Goal: Find contact information: Find contact information

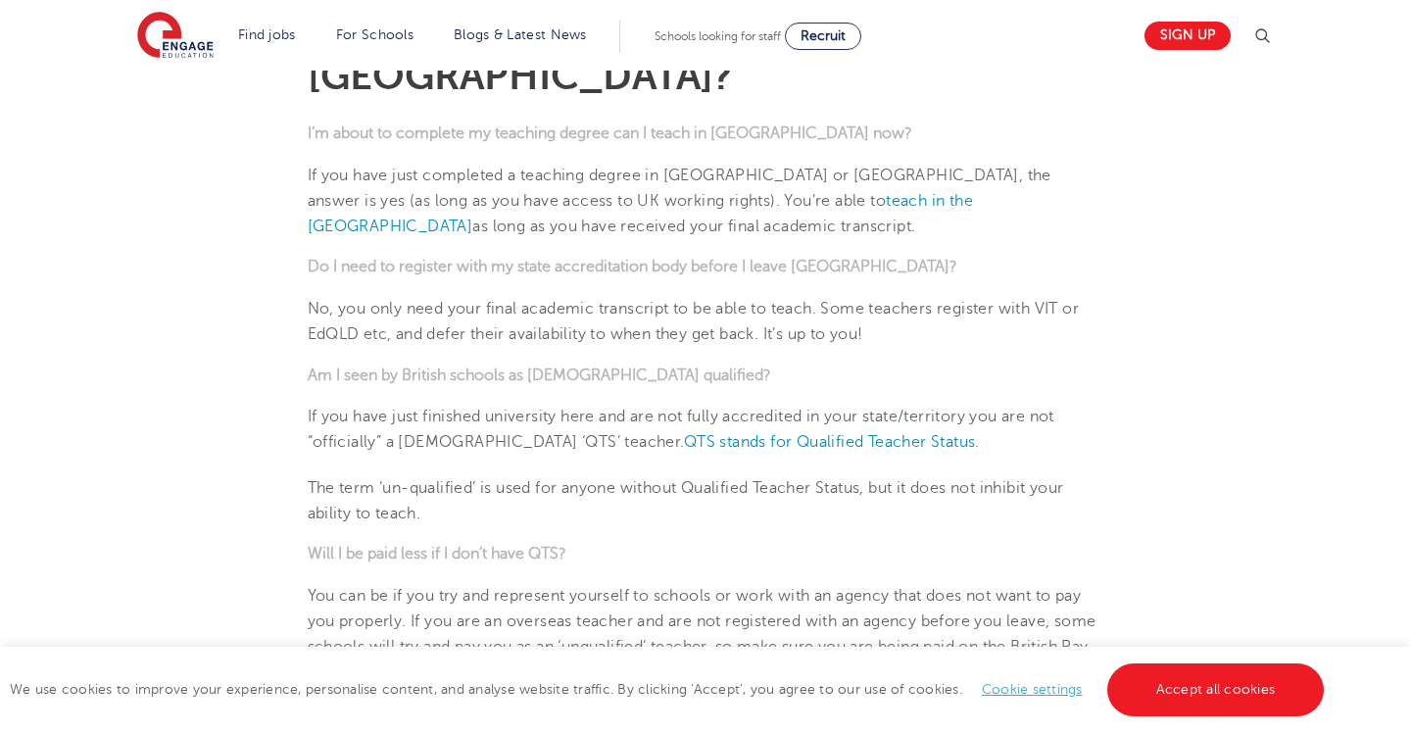
scroll to position [629, 0]
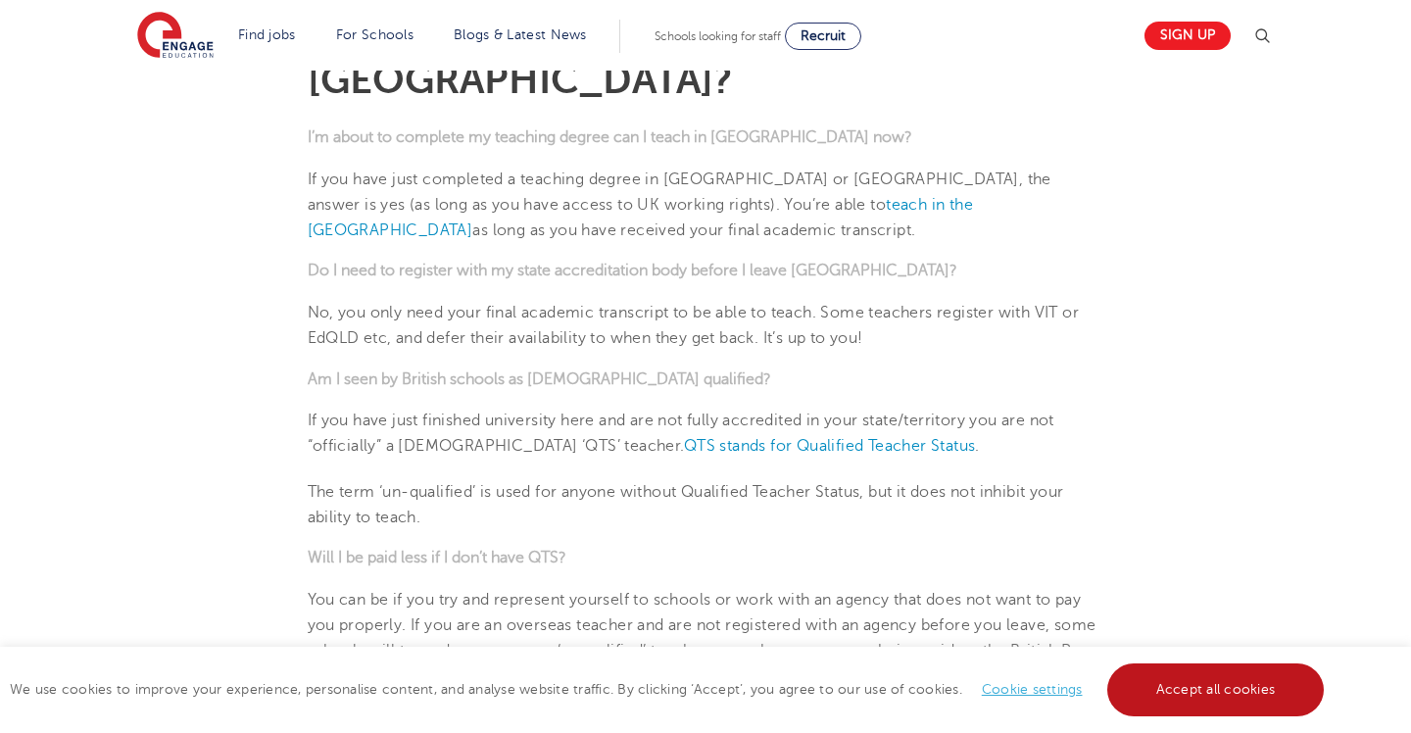
click at [1172, 702] on link "Accept all cookies" at bounding box center [1216, 689] width 218 height 53
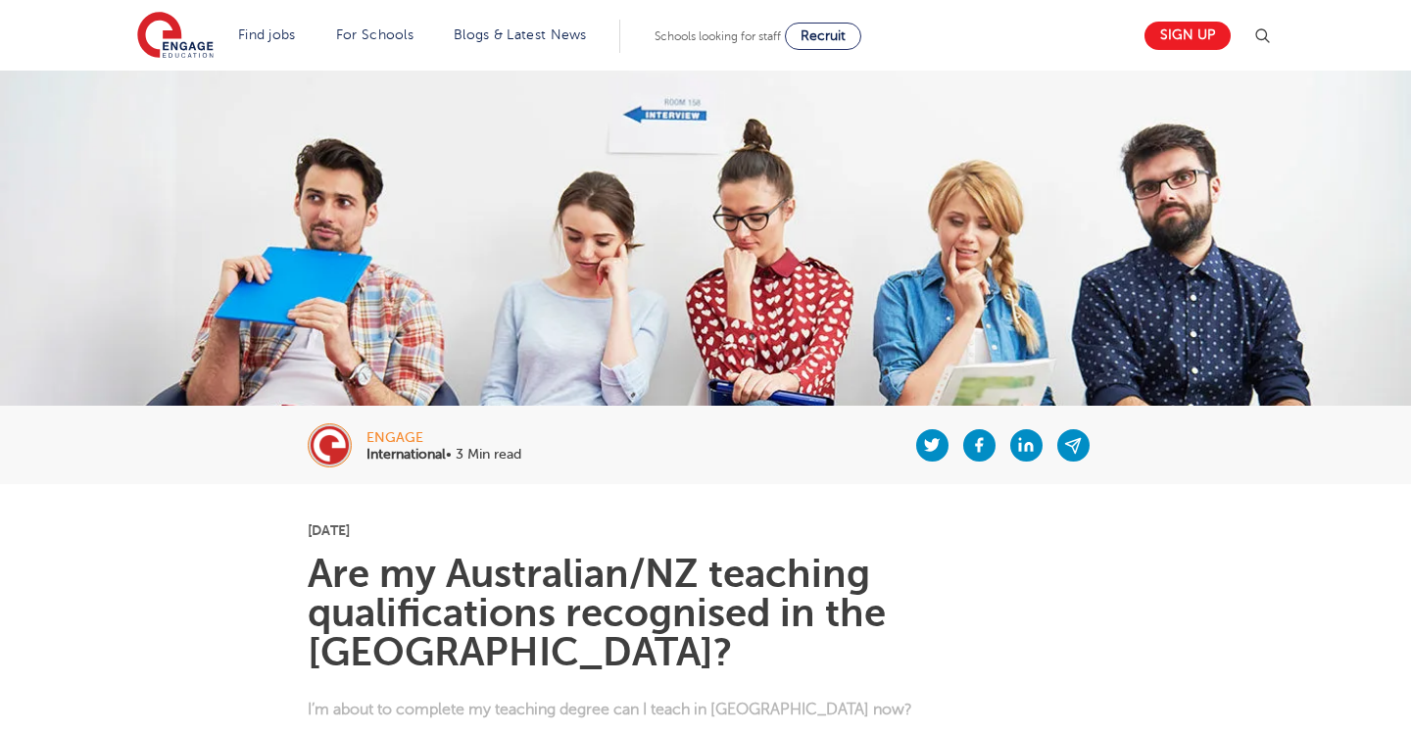
scroll to position [0, 0]
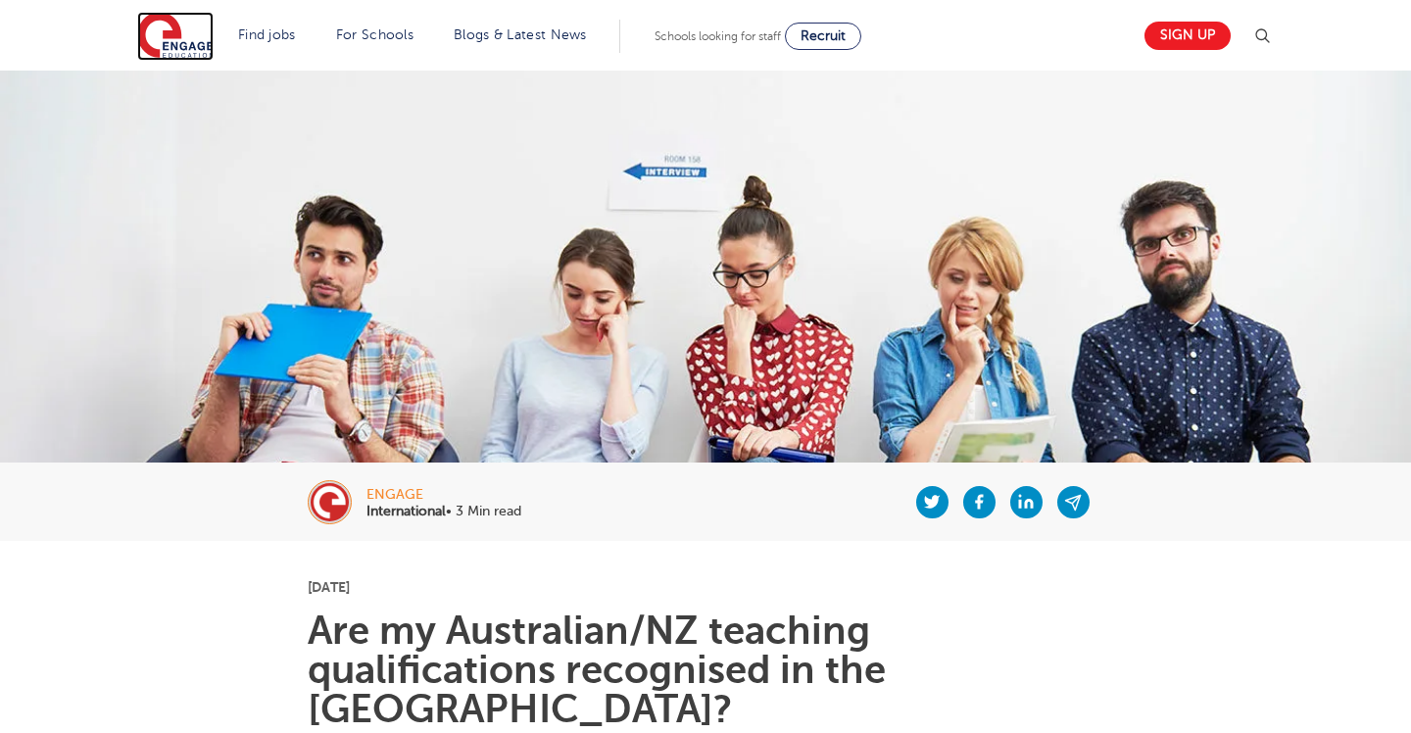
click at [173, 41] on img at bounding box center [175, 36] width 76 height 49
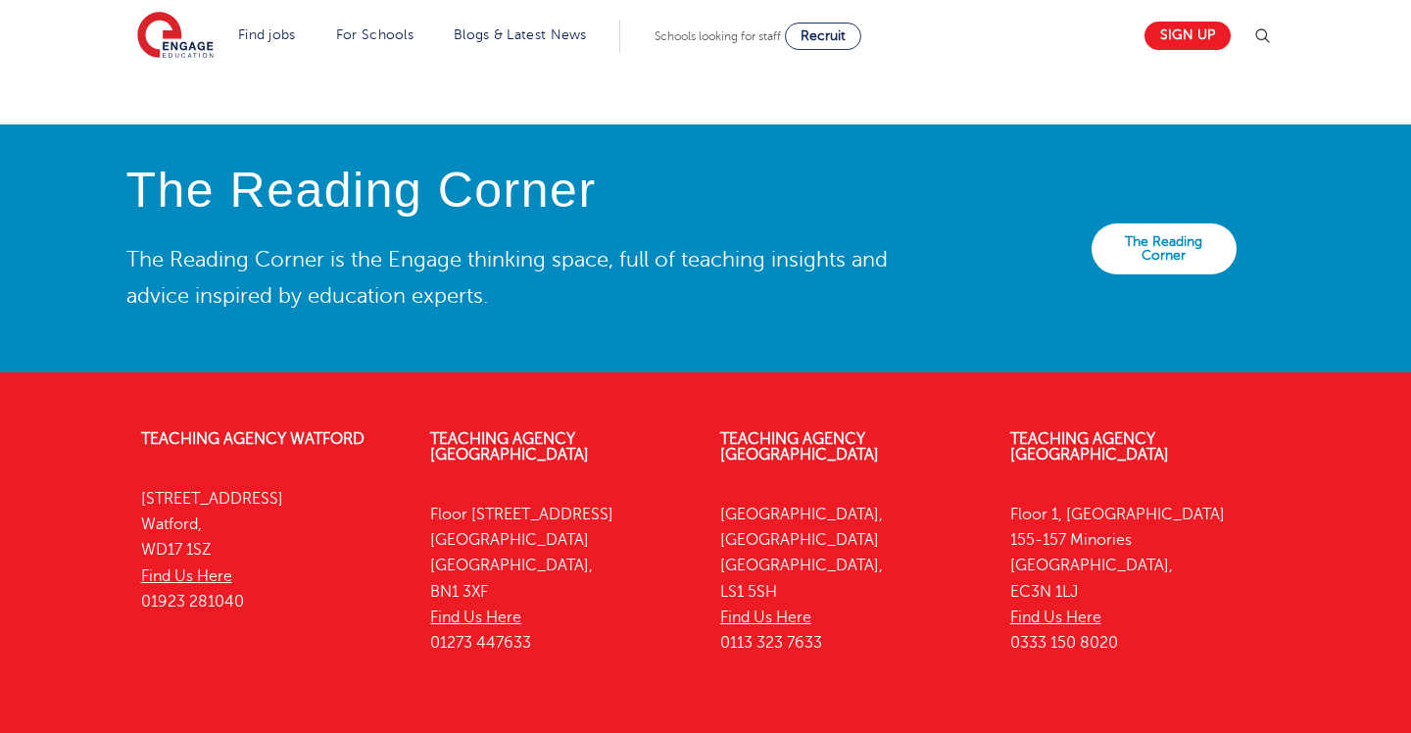
scroll to position [4396, 0]
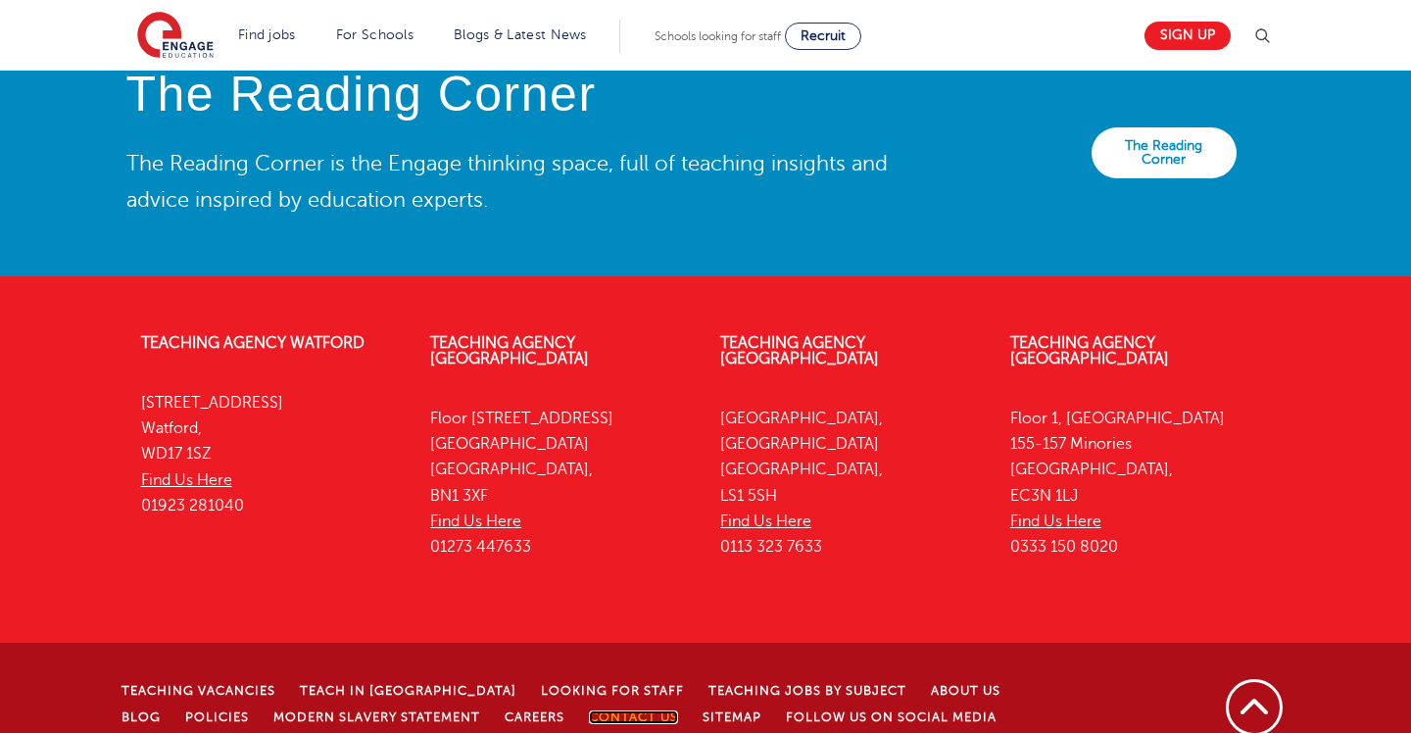
click at [596, 711] on link "Contact Us" at bounding box center [633, 718] width 89 height 14
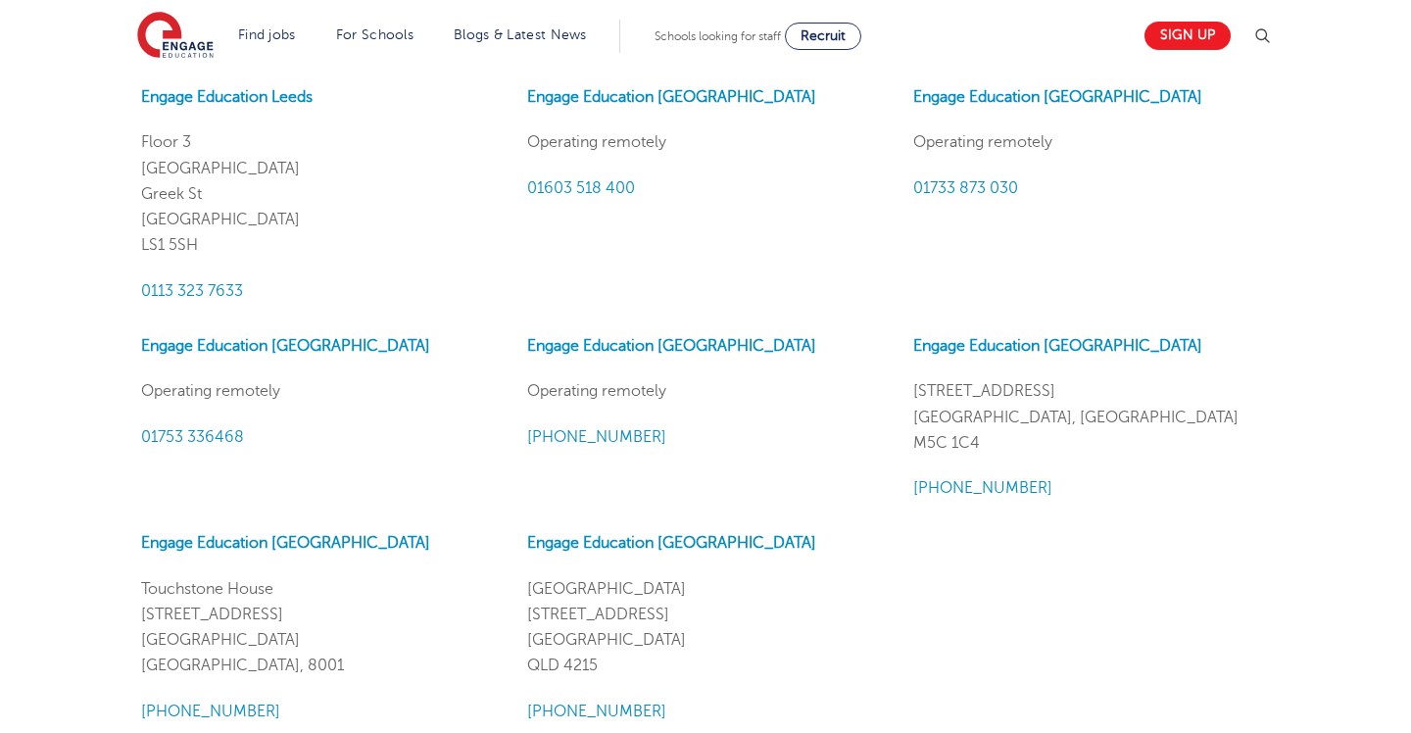
scroll to position [2586, 0]
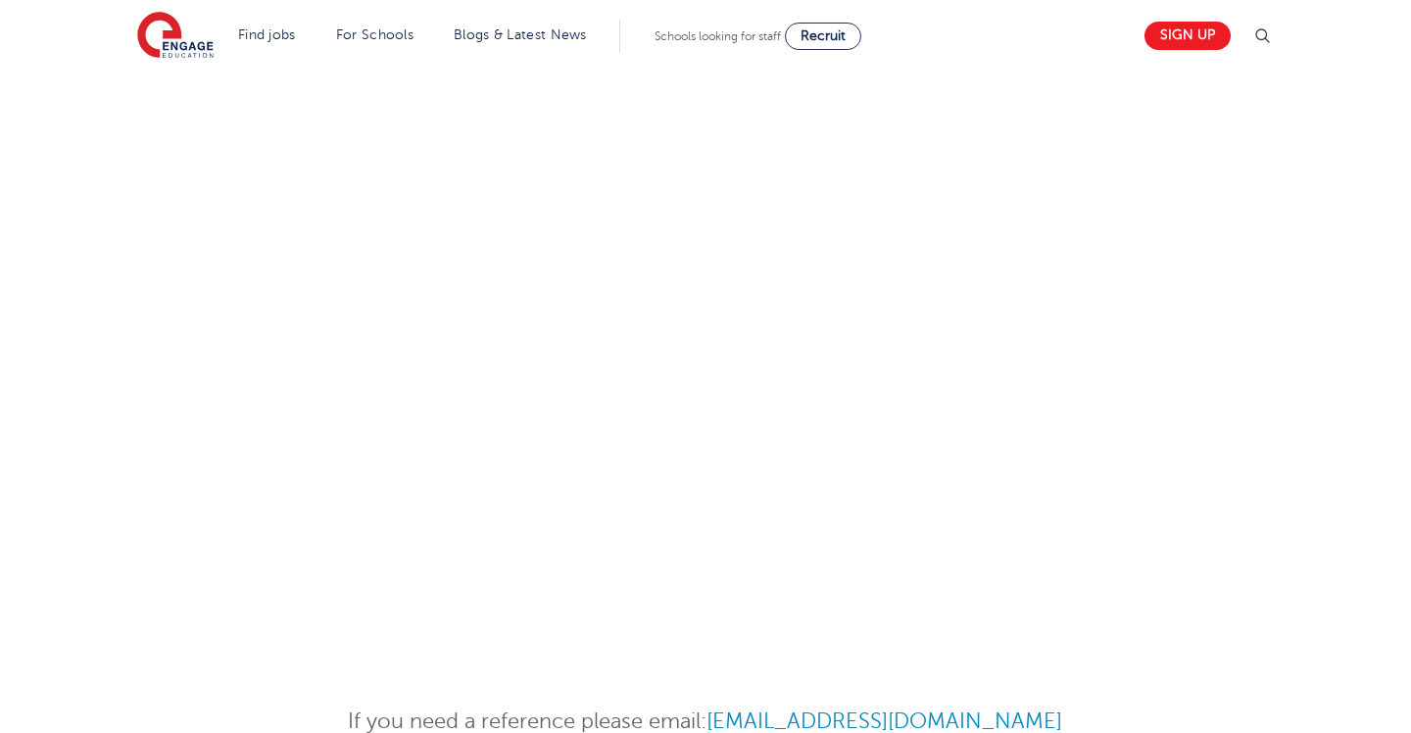
scroll to position [963, 0]
